Goal: Information Seeking & Learning: Learn about a topic

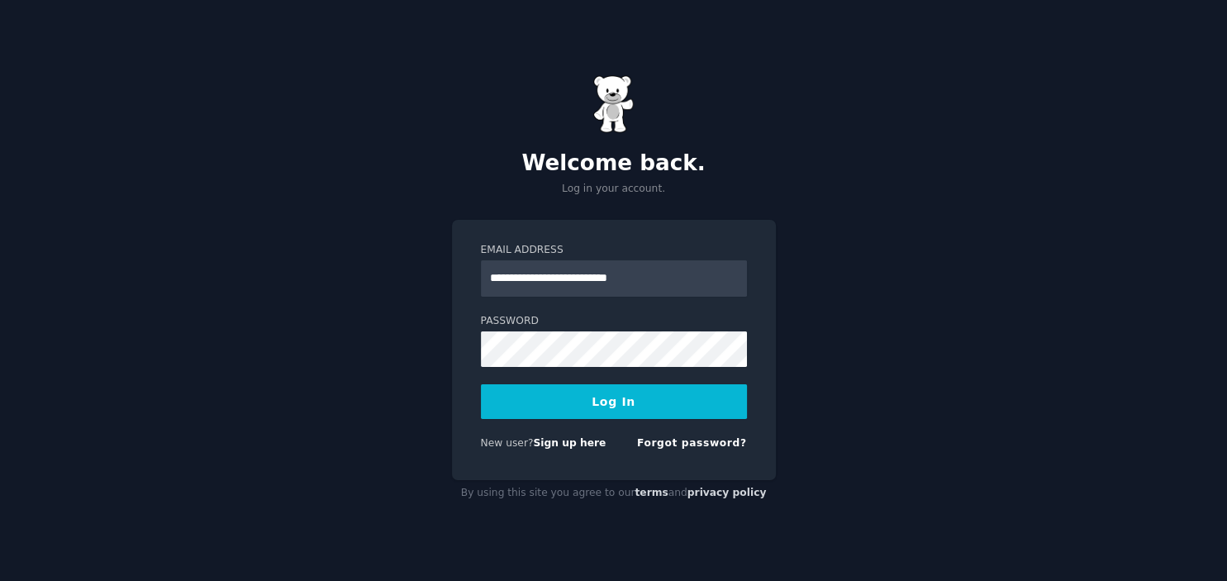
type input "**********"
click at [587, 398] on button "Log In" at bounding box center [614, 401] width 266 height 35
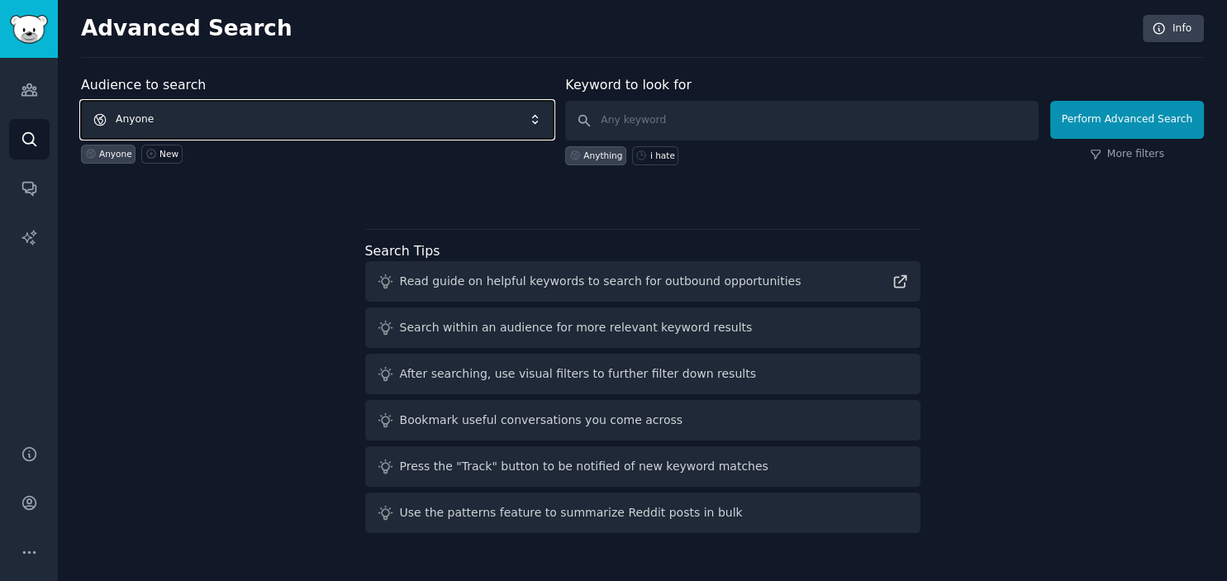
click at [425, 112] on span "Anyone" at bounding box center [317, 120] width 473 height 38
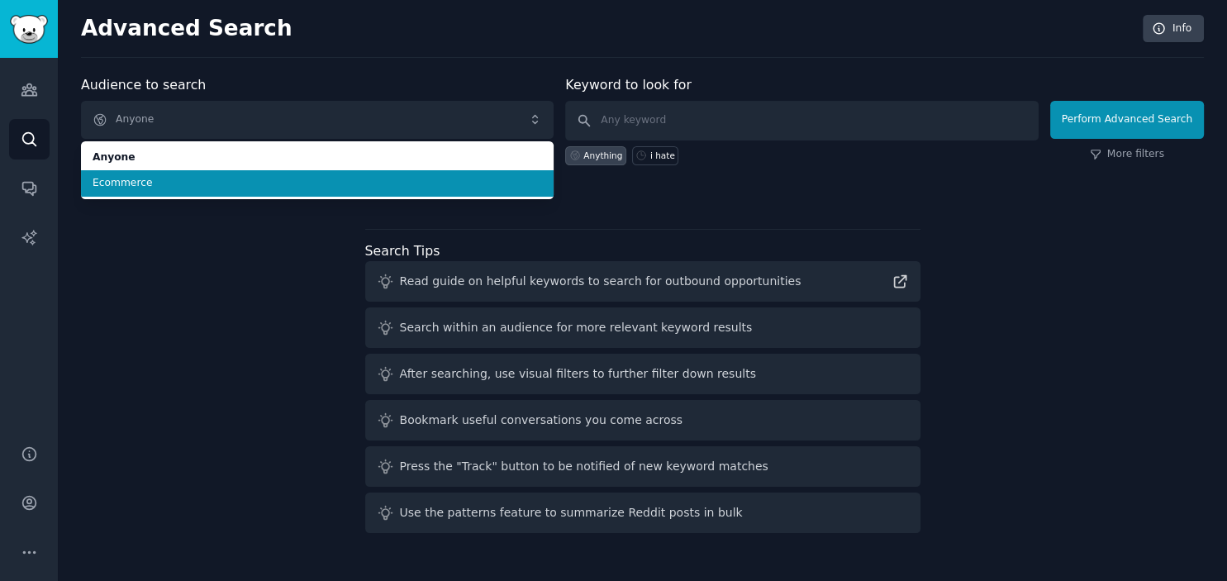
click at [395, 178] on span "Ecommerce" at bounding box center [318, 183] width 450 height 15
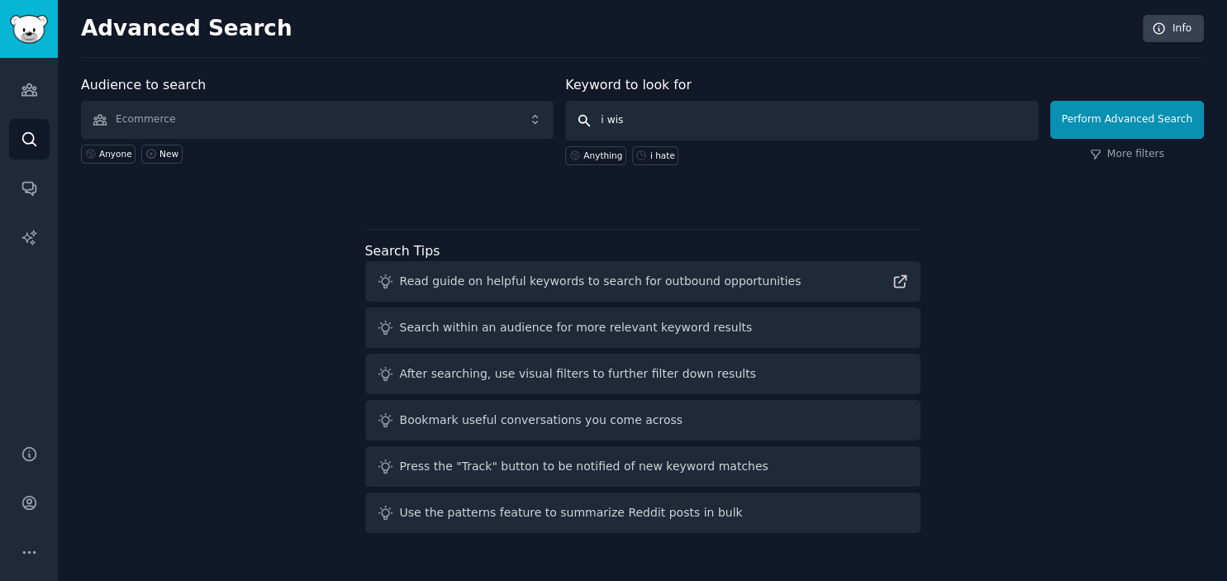
type input "i wish"
click button "Perform Advanced Search" at bounding box center [1127, 120] width 154 height 38
